Goal: Navigation & Orientation: Find specific page/section

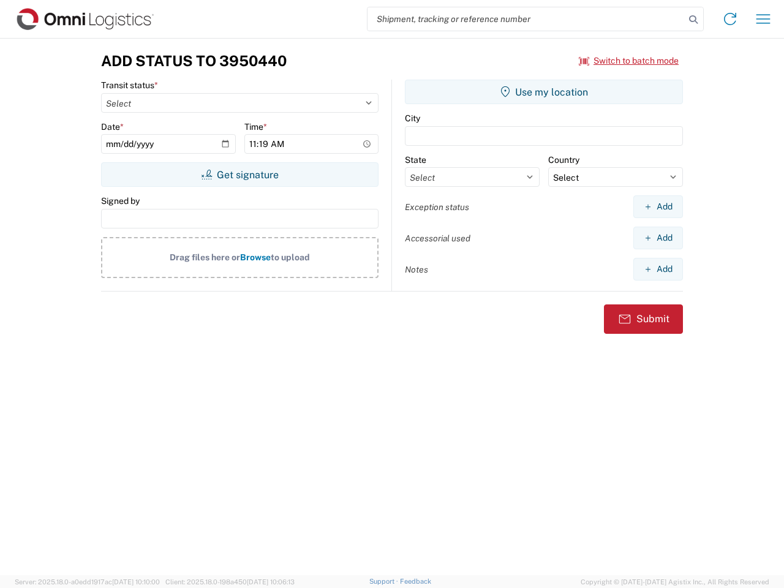
click at [526, 19] on input "search" at bounding box center [526, 18] width 317 height 23
click at [693, 20] on icon at bounding box center [693, 19] width 17 height 17
click at [730, 19] on icon at bounding box center [730, 19] width 20 height 20
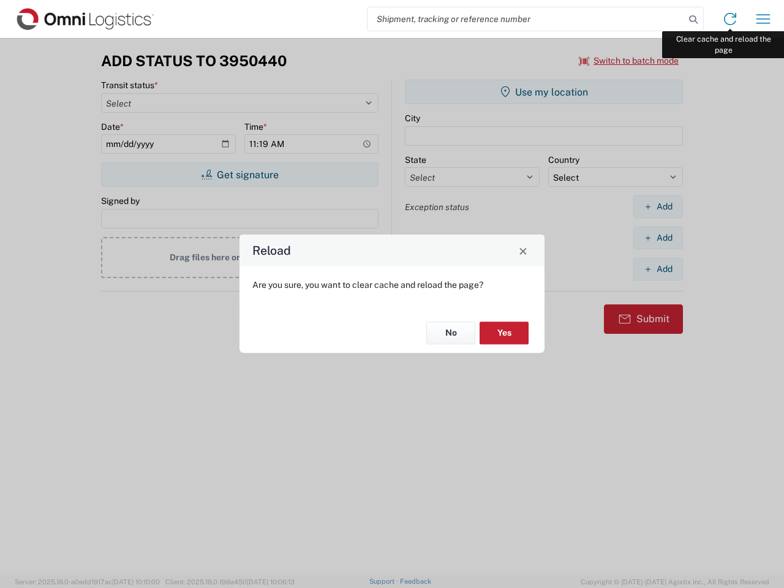
click at [763, 19] on div "Reload Are you sure, you want to clear cache and reload the page? No Yes" at bounding box center [392, 294] width 784 height 588
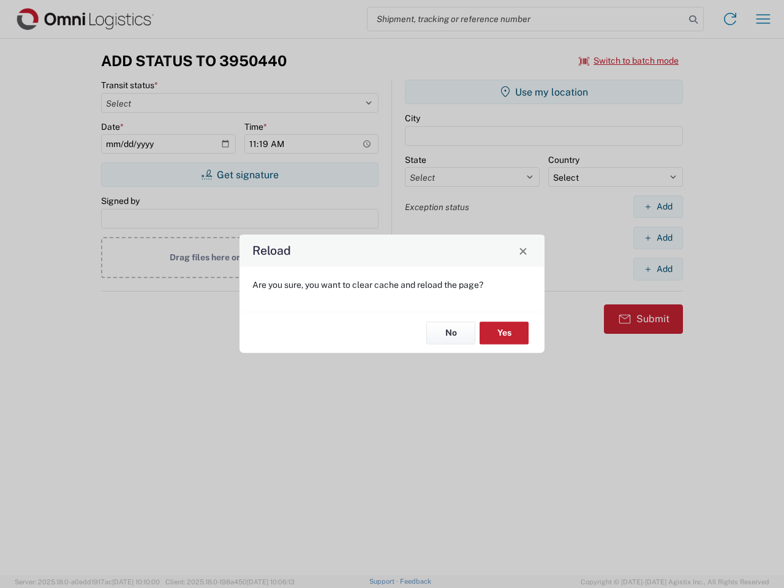
click at [629, 61] on div "Reload Are you sure, you want to clear cache and reload the page? No Yes" at bounding box center [392, 294] width 784 height 588
click at [240, 175] on div "Reload Are you sure, you want to clear cache and reload the page? No Yes" at bounding box center [392, 294] width 784 height 588
click at [544, 92] on div "Reload Are you sure, you want to clear cache and reload the page? No Yes" at bounding box center [392, 294] width 784 height 588
click at [658, 206] on div "Reload Are you sure, you want to clear cache and reload the page? No Yes" at bounding box center [392, 294] width 784 height 588
click at [658, 238] on div "Reload Are you sure, you want to clear cache and reload the page? No Yes" at bounding box center [392, 294] width 784 height 588
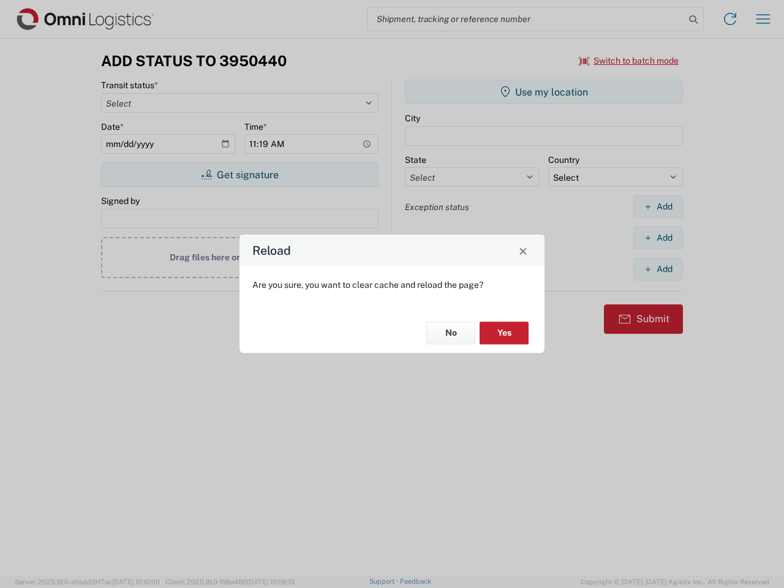
click at [658, 269] on div "Reload Are you sure, you want to clear cache and reload the page? No Yes" at bounding box center [392, 294] width 784 height 588
